Goal: Task Accomplishment & Management: Manage account settings

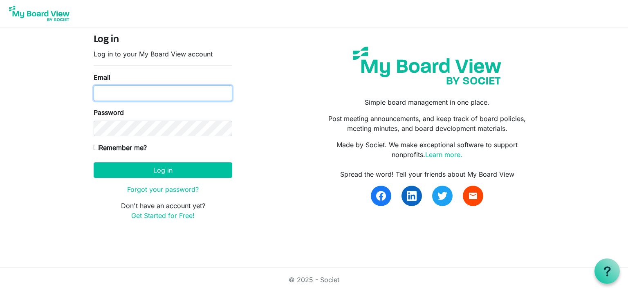
click at [156, 94] on input "Email" at bounding box center [163, 93] width 139 height 16
type input "[PERSON_NAME][EMAIL_ADDRESS][PERSON_NAME][DOMAIN_NAME]"
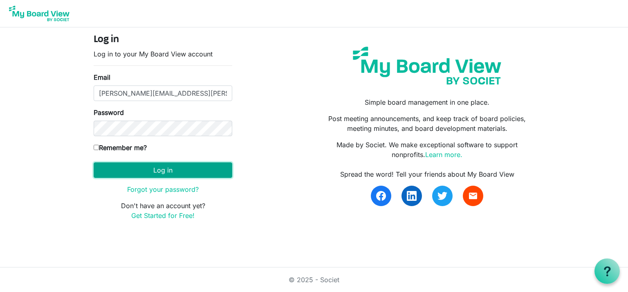
click at [151, 166] on button "Log in" at bounding box center [163, 170] width 139 height 16
click at [158, 169] on button "Log in" at bounding box center [163, 170] width 139 height 16
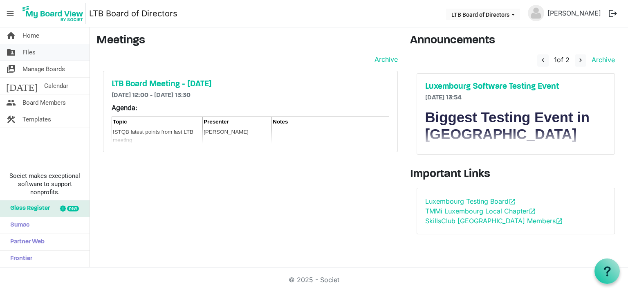
click at [29, 47] on span "Files" at bounding box center [28, 52] width 13 height 16
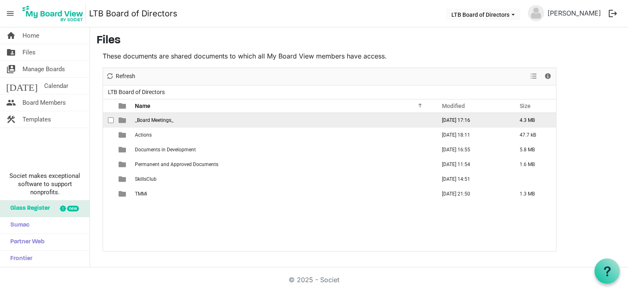
click at [149, 120] on span "_Board Meetings_" at bounding box center [154, 120] width 38 height 6
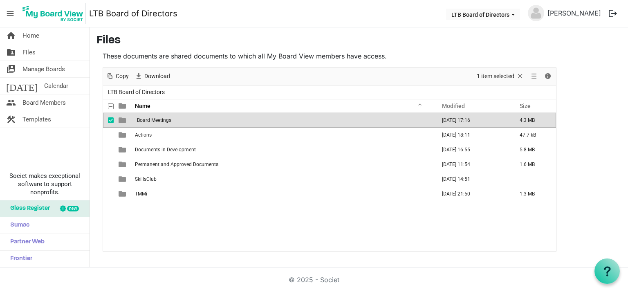
click at [149, 120] on span "_Board Meetings_" at bounding box center [154, 120] width 38 height 6
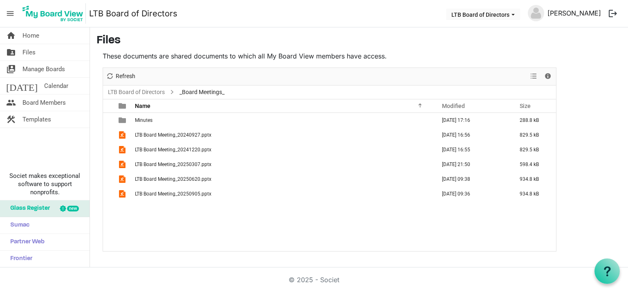
click at [601, 13] on link "Dietmar Gehring" at bounding box center [574, 13] width 60 height 16
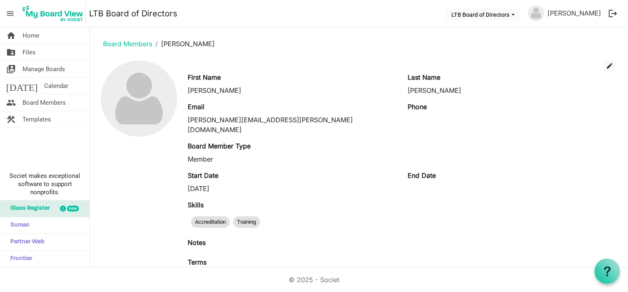
click at [610, 12] on button "logout" at bounding box center [612, 13] width 17 height 17
